Goal: Transaction & Acquisition: Purchase product/service

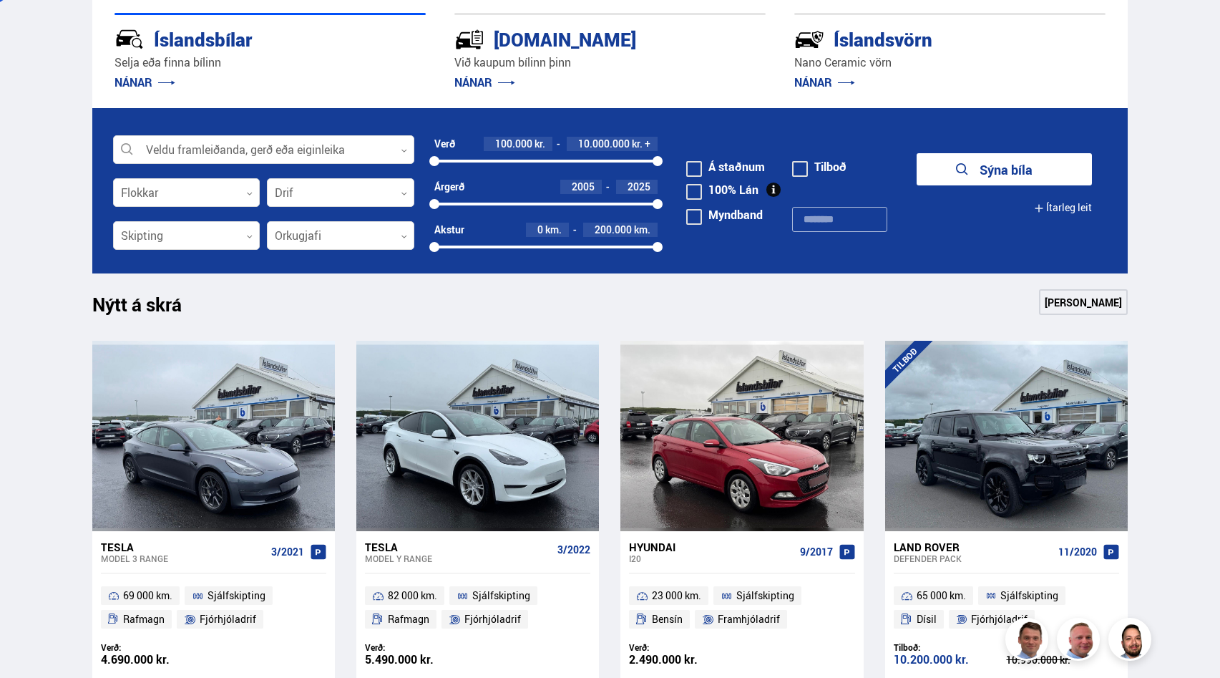
scroll to position [356, 0]
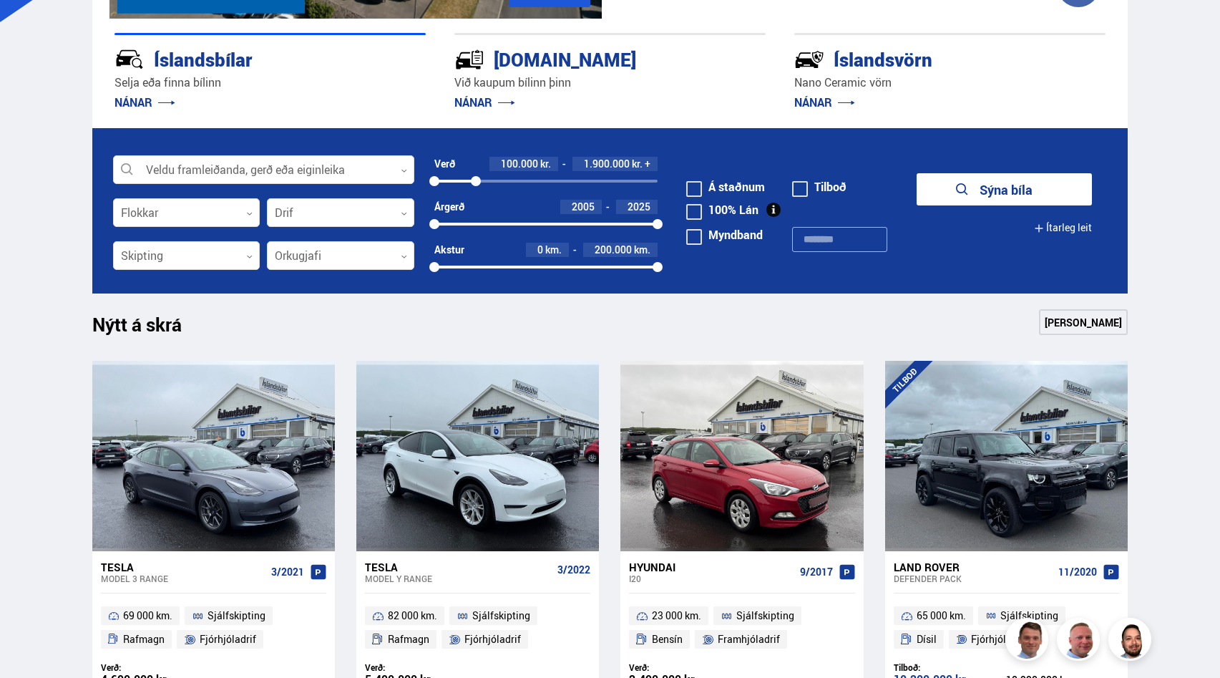
drag, startPoint x: 660, startPoint y: 183, endPoint x: 476, endPoint y: 203, distance: 185.1
click at [476, 203] on form "Veldu framleiðanda, gerð eða eiginleika 0 Flokkar 0 Drif 0 Verð 100.000 kr. 1.9…" at bounding box center [610, 210] width 1037 height 165
drag, startPoint x: 436, startPoint y: 225, endPoint x: 522, endPoint y: 225, distance: 85.9
click at [522, 225] on div at bounding box center [522, 224] width 10 height 10
drag, startPoint x: 659, startPoint y: 268, endPoint x: 599, endPoint y: 275, distance: 59.8
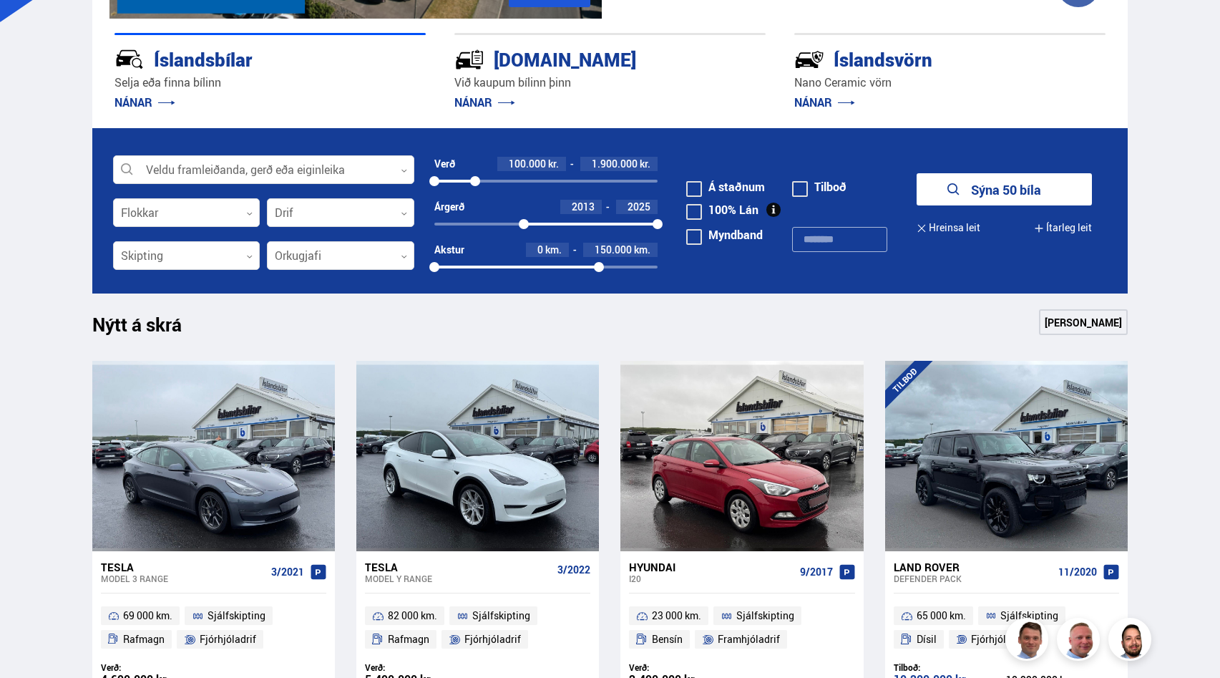
click at [599, 275] on div "Akstur 0 km. 150.000 km. 0 147115" at bounding box center [547, 262] width 224 height 38
click at [1039, 189] on button "Sýna 24 bíla" at bounding box center [1004, 189] width 175 height 32
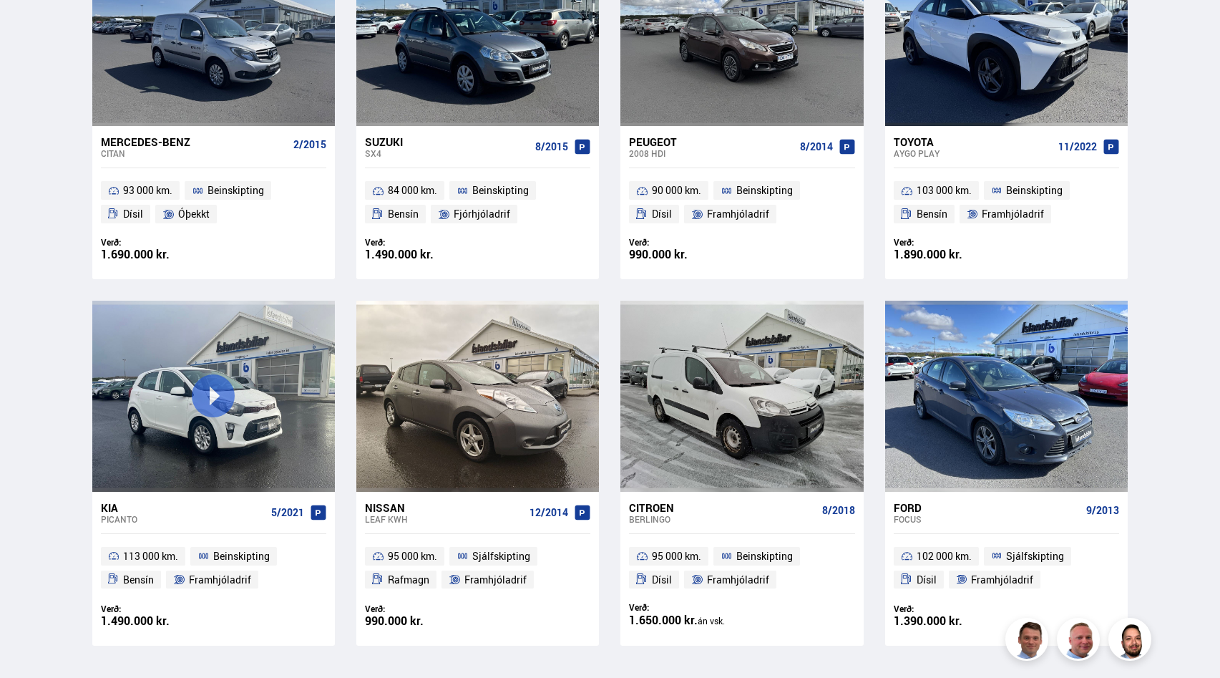
scroll to position [1864, 0]
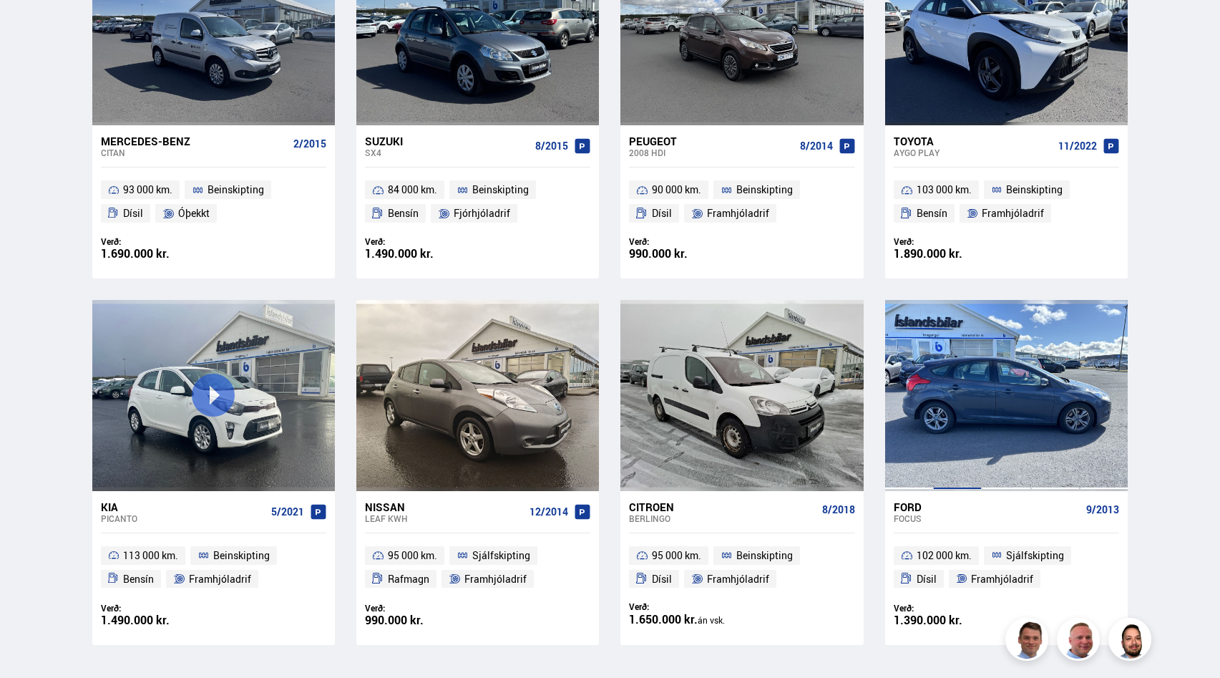
click at [955, 427] on div at bounding box center [957, 395] width 49 height 190
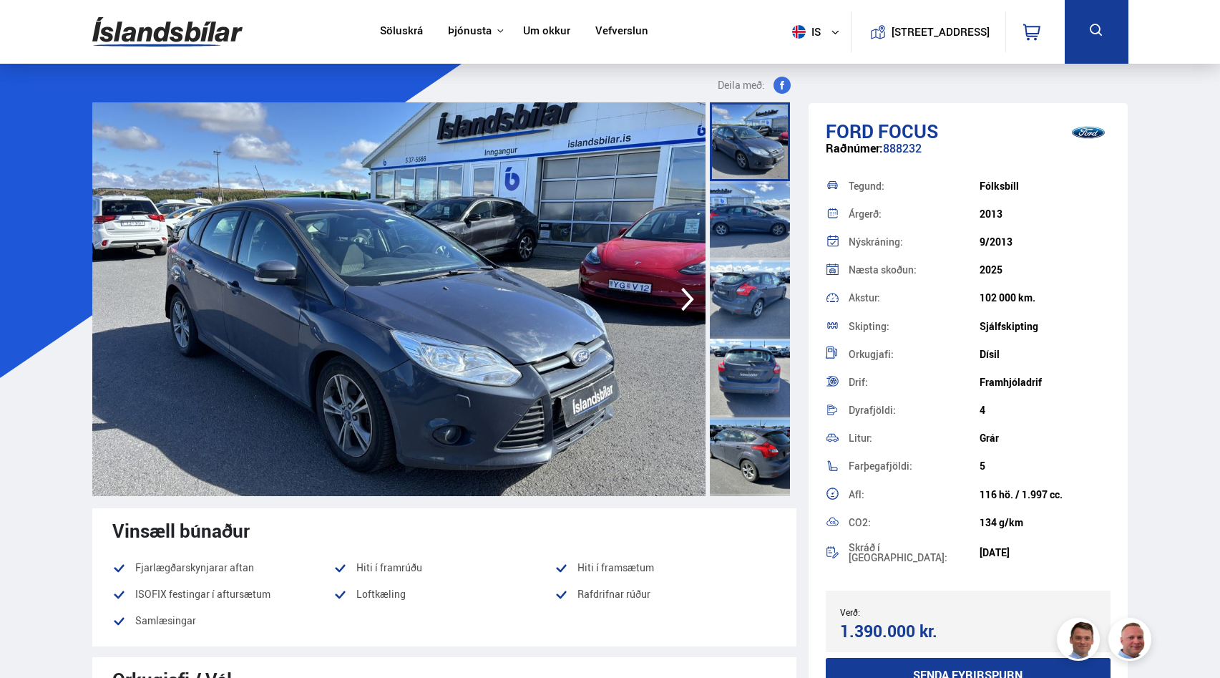
click at [618, 335] on img at bounding box center [398, 299] width 613 height 394
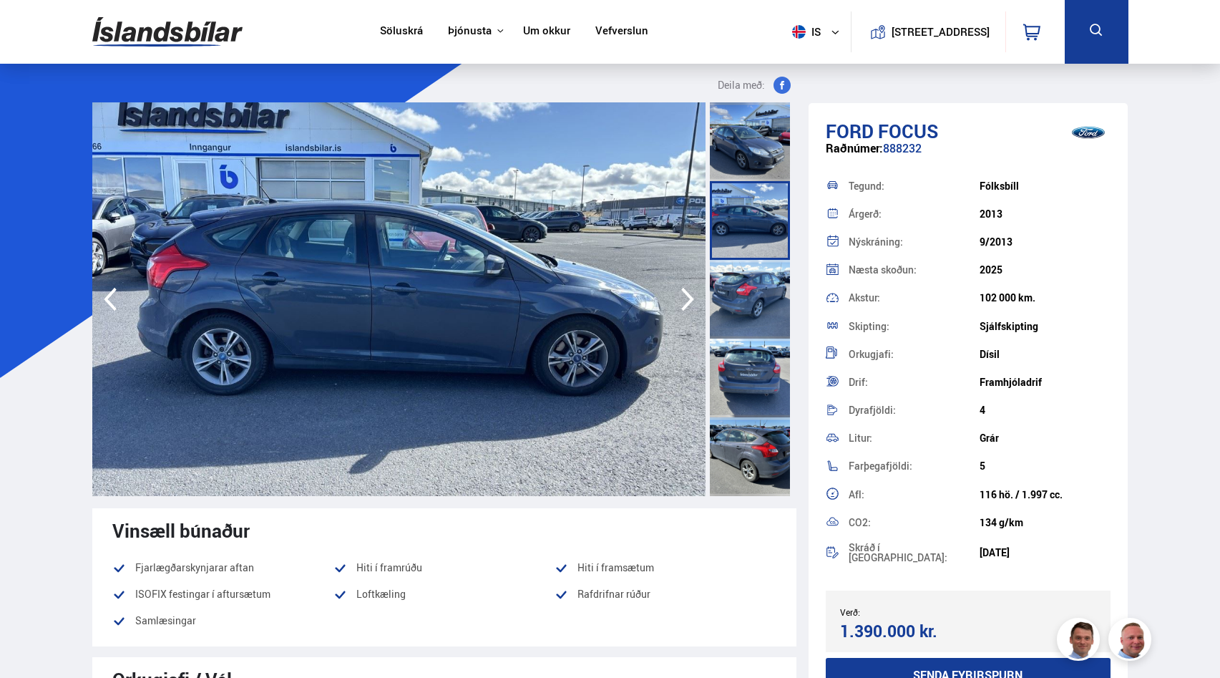
click at [685, 308] on icon "button" at bounding box center [687, 300] width 13 height 24
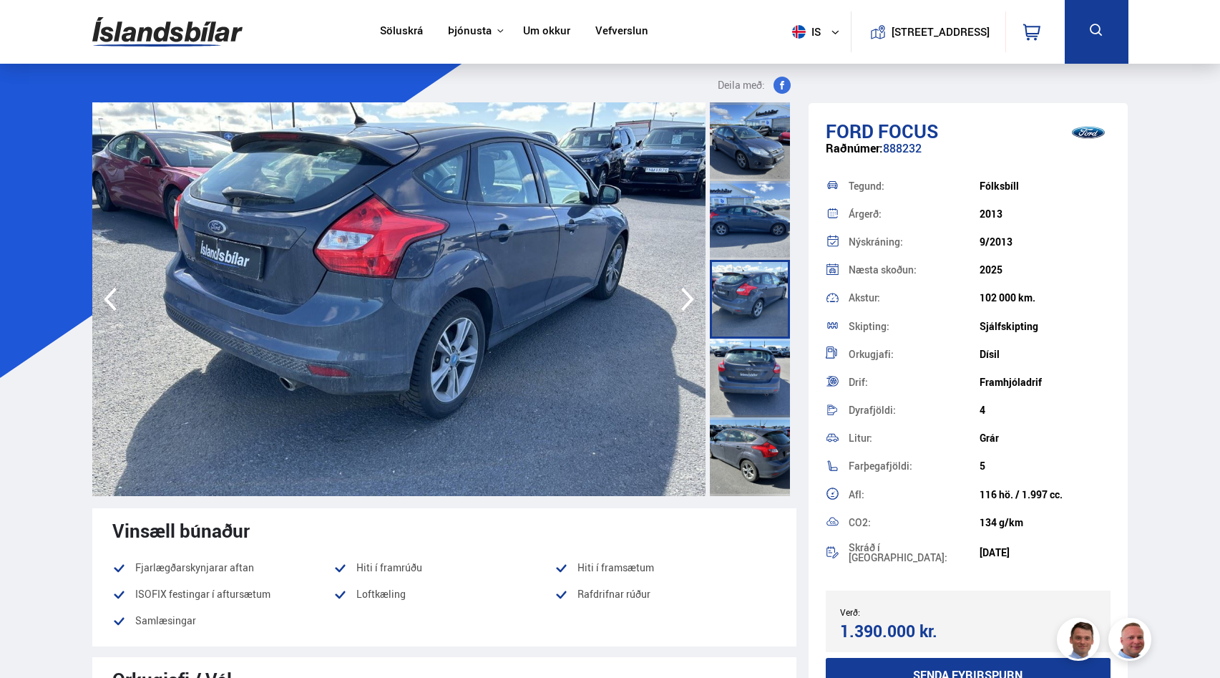
click at [685, 308] on icon "button" at bounding box center [687, 300] width 13 height 24
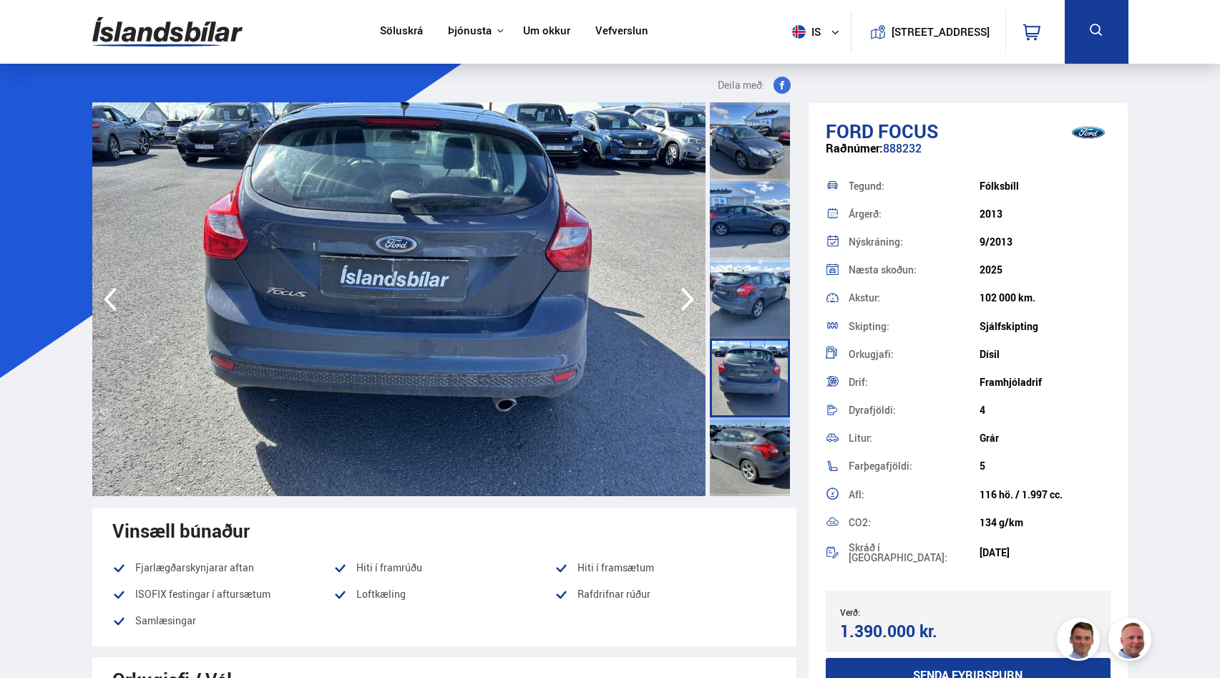
click at [685, 308] on icon "button" at bounding box center [687, 300] width 13 height 24
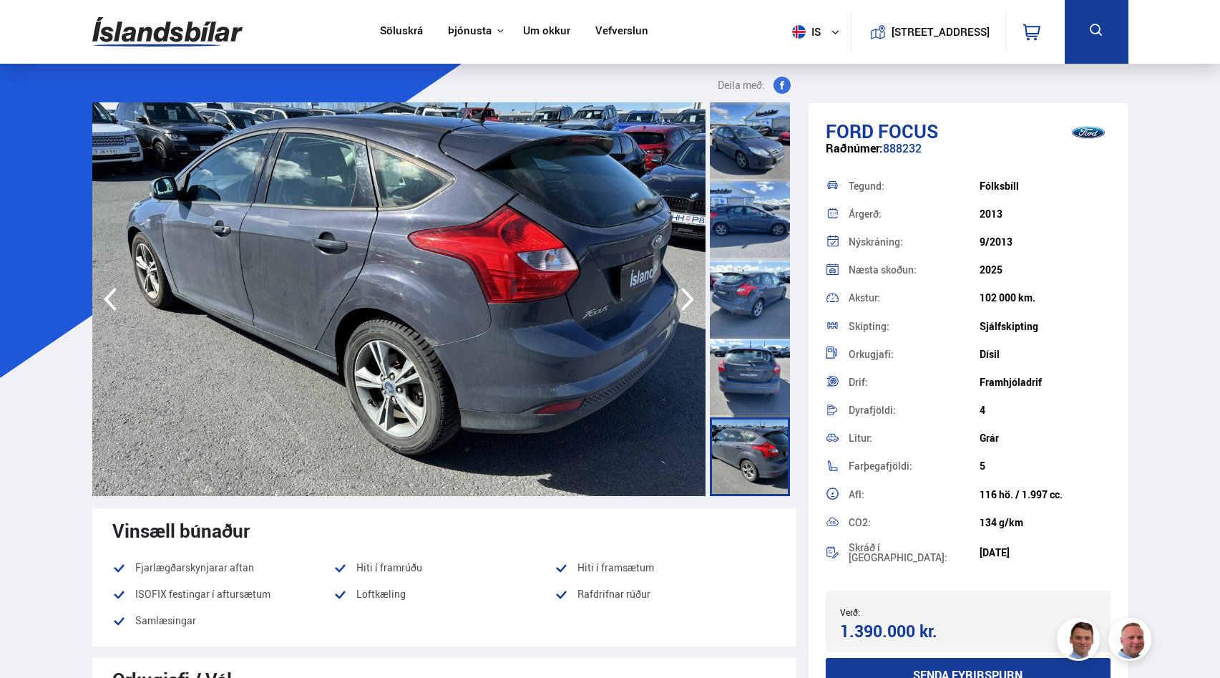
click at [685, 308] on icon "button" at bounding box center [687, 300] width 13 height 24
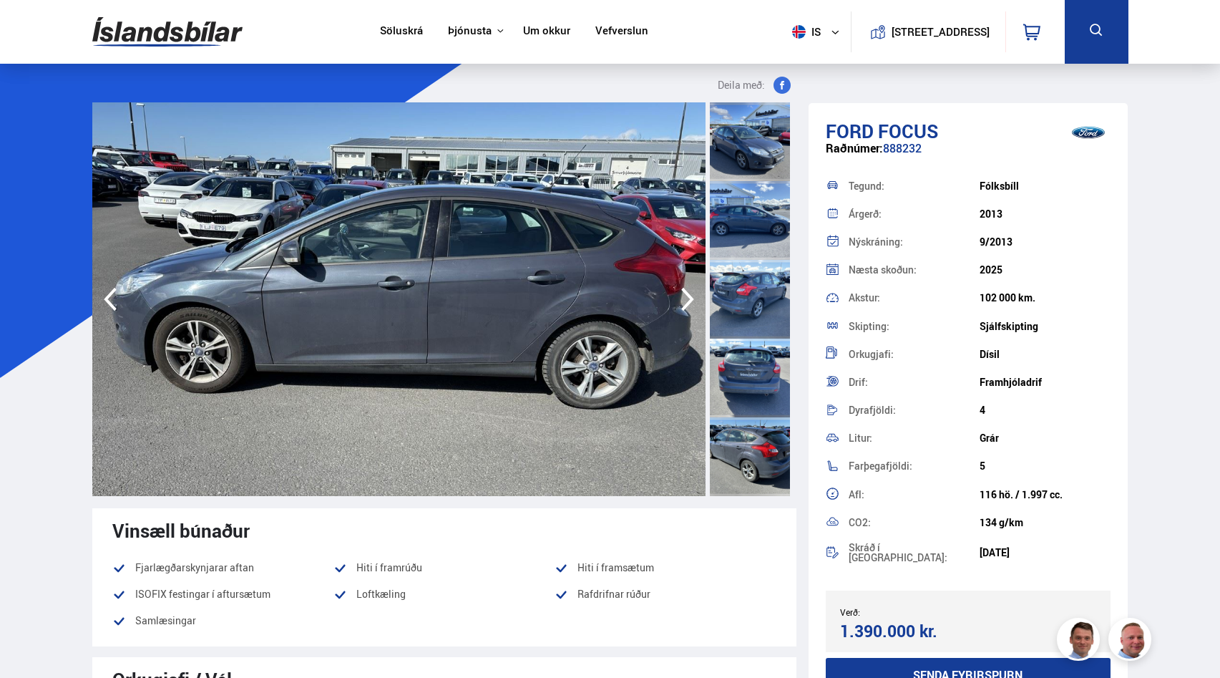
click at [685, 308] on icon "button" at bounding box center [687, 300] width 13 height 24
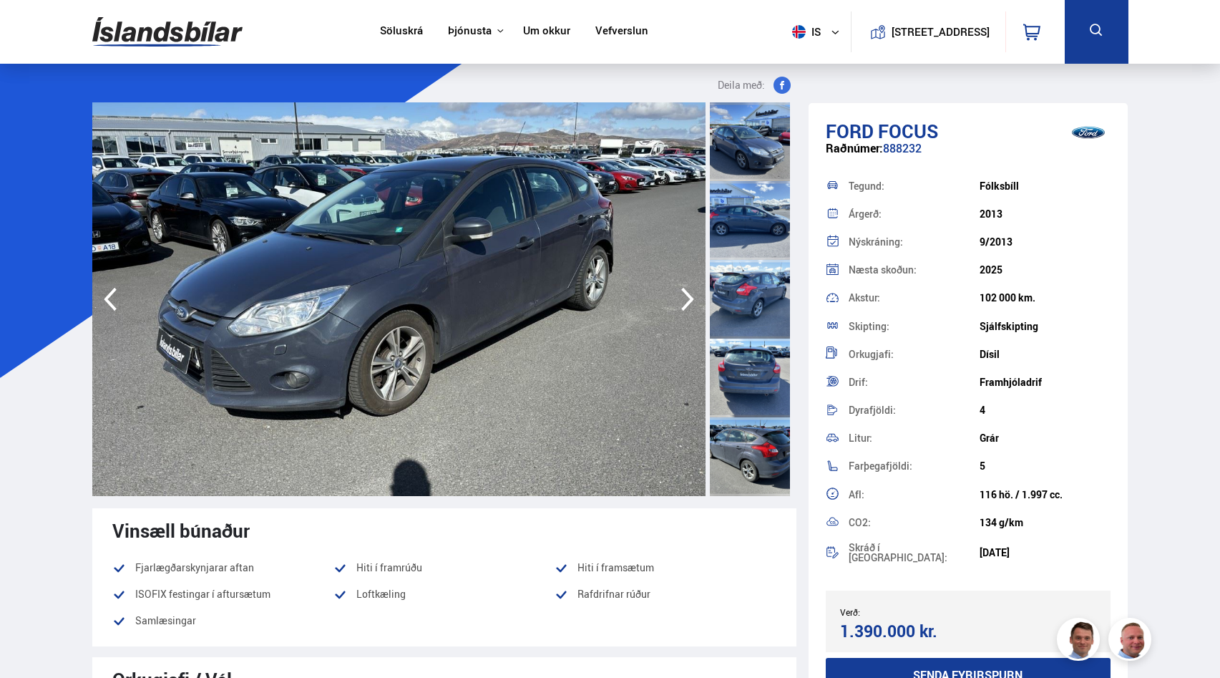
click at [685, 308] on icon "button" at bounding box center [687, 300] width 13 height 24
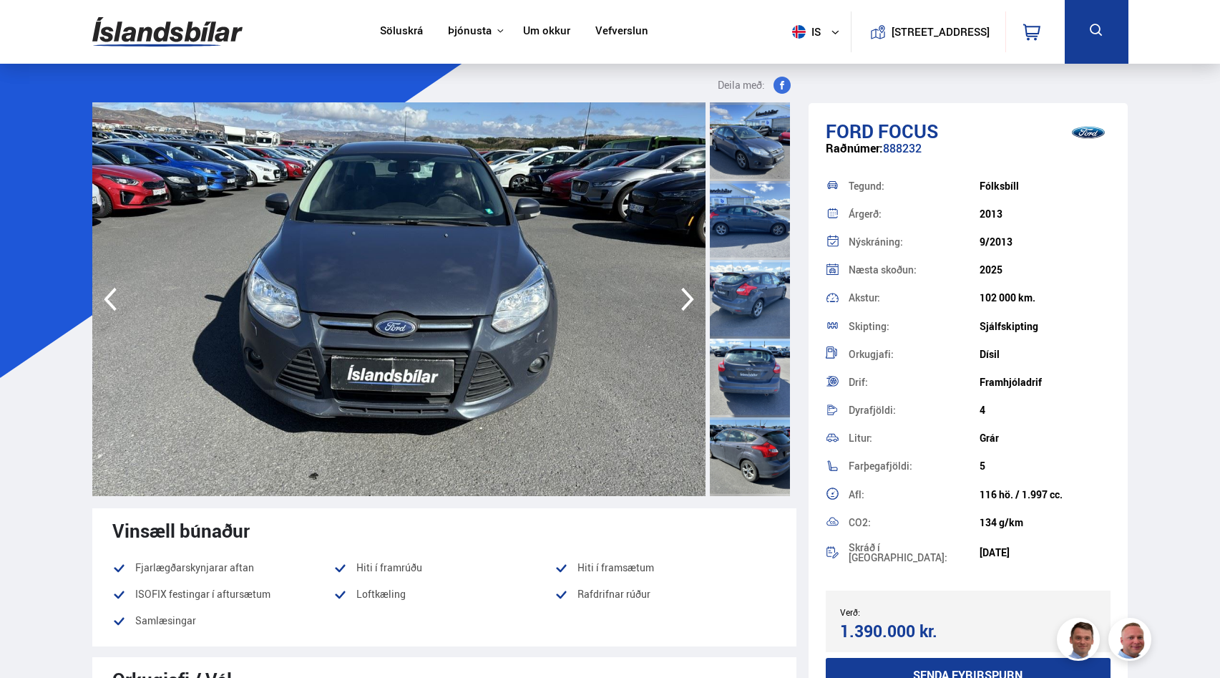
click at [685, 308] on icon "button" at bounding box center [687, 300] width 13 height 24
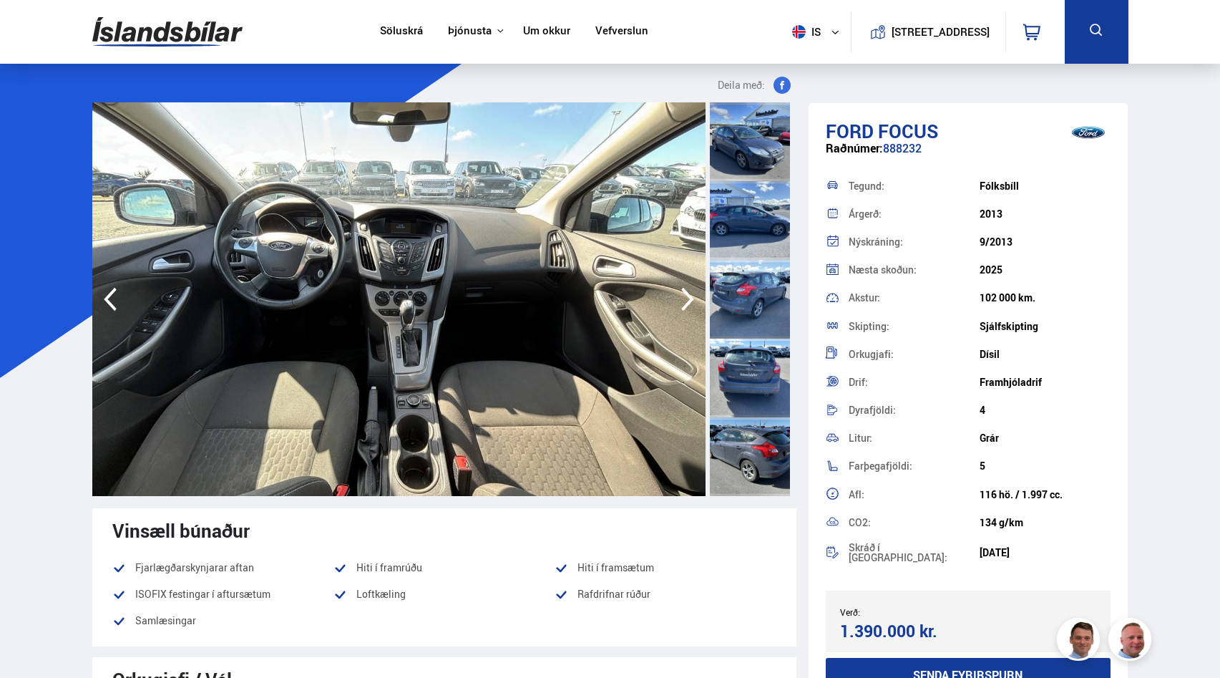
click at [685, 308] on icon "button" at bounding box center [687, 300] width 13 height 24
